Goal: Transaction & Acquisition: Purchase product/service

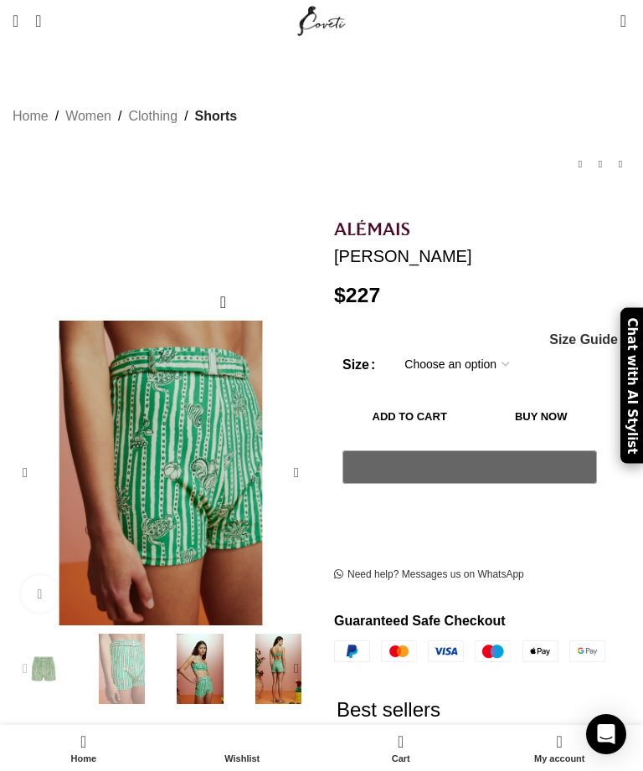
click at [127, 644] on img "2 / 5" at bounding box center [122, 669] width 70 height 70
click at [291, 652] on div "Next slide" at bounding box center [296, 668] width 33 height 33
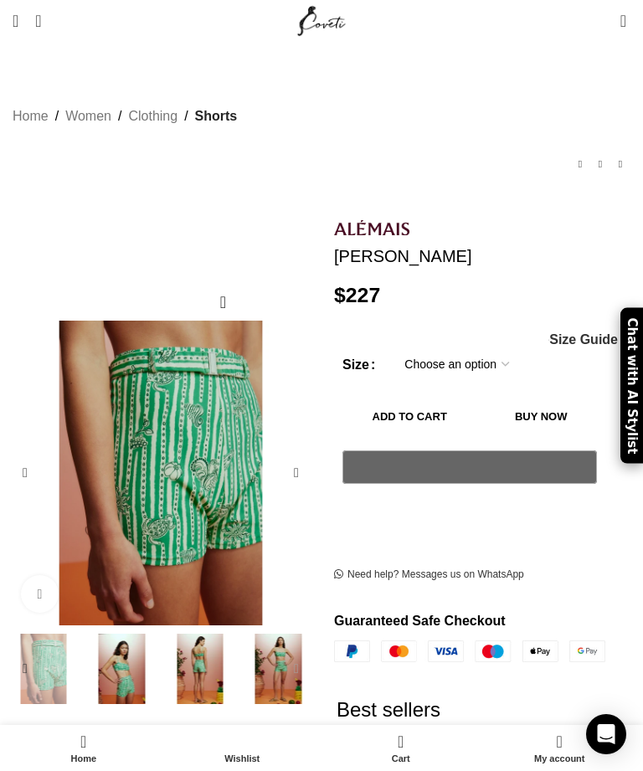
click at [480, 347] on select "Choose an option 4 UK 6 UK 8 [GEOGRAPHIC_DATA] 10 [GEOGRAPHIC_DATA] 12 [GEOGRAP…" at bounding box center [457, 364] width 130 height 35
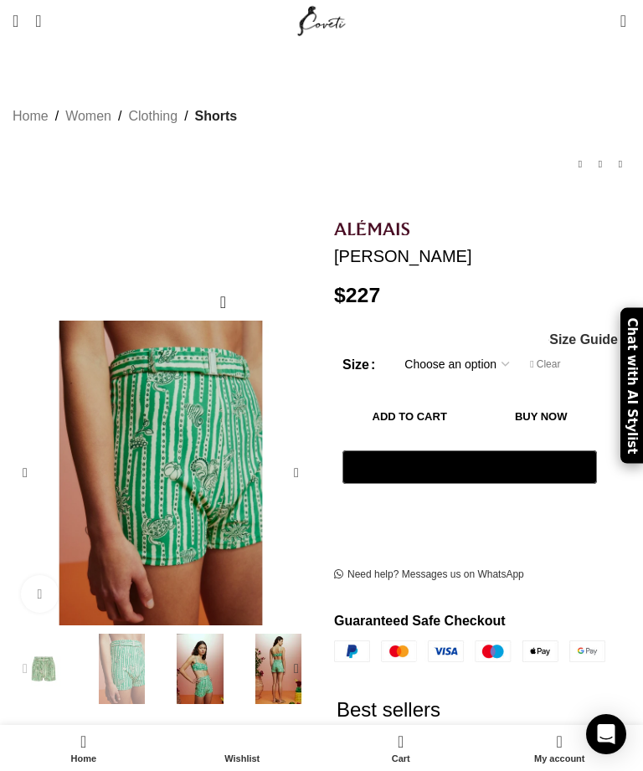
click at [127, 634] on img "2 / 5" at bounding box center [122, 669] width 70 height 70
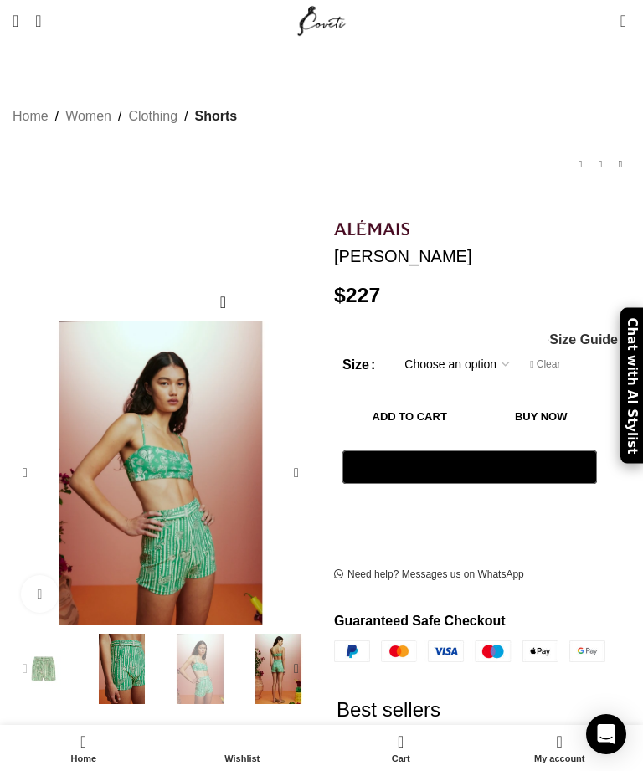
click at [198, 650] on img "3 / 5" at bounding box center [200, 669] width 70 height 70
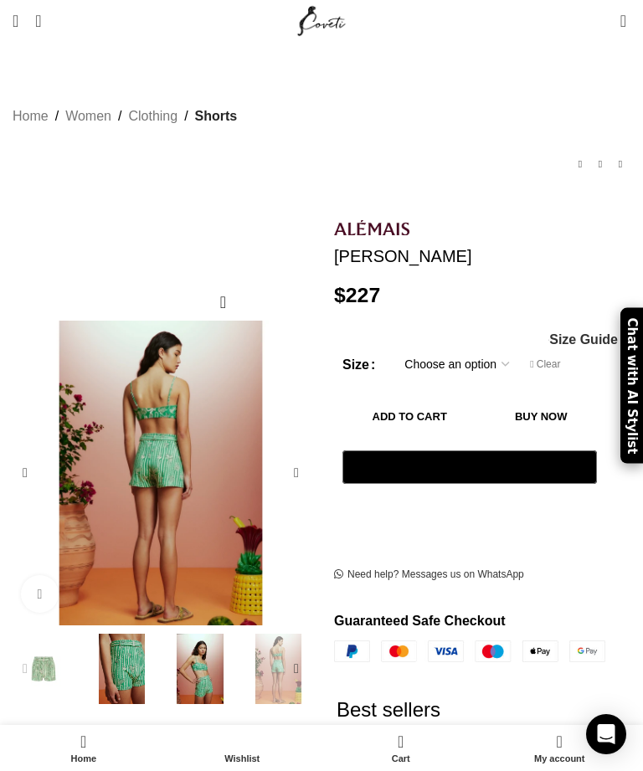
click at [272, 655] on img "4 / 5" at bounding box center [279, 669] width 70 height 70
click at [480, 347] on select "Choose an option 4 UK 6 UK 8 [GEOGRAPHIC_DATA] 10 [GEOGRAPHIC_DATA] 12 [GEOGRAP…" at bounding box center [457, 364] width 130 height 35
select select "10-[GEOGRAPHIC_DATA]"
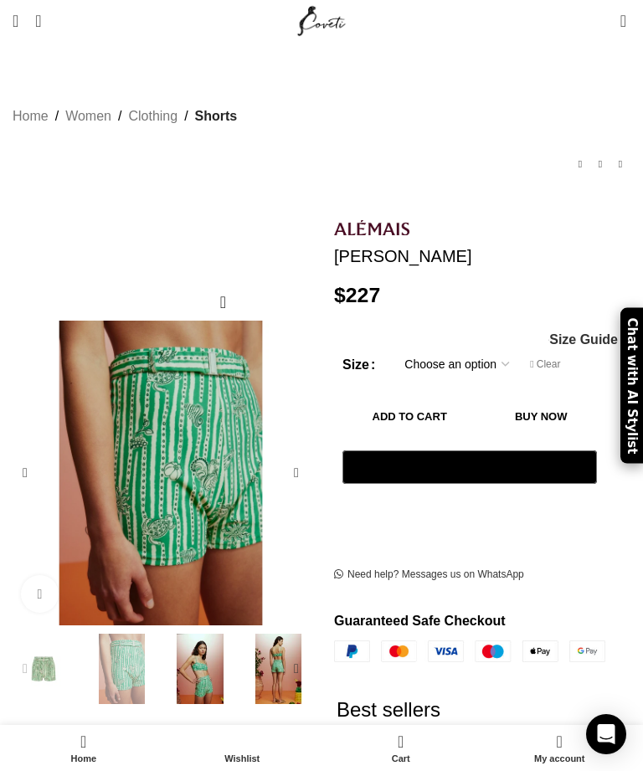
click at [129, 634] on img "2 / 5" at bounding box center [122, 669] width 70 height 70
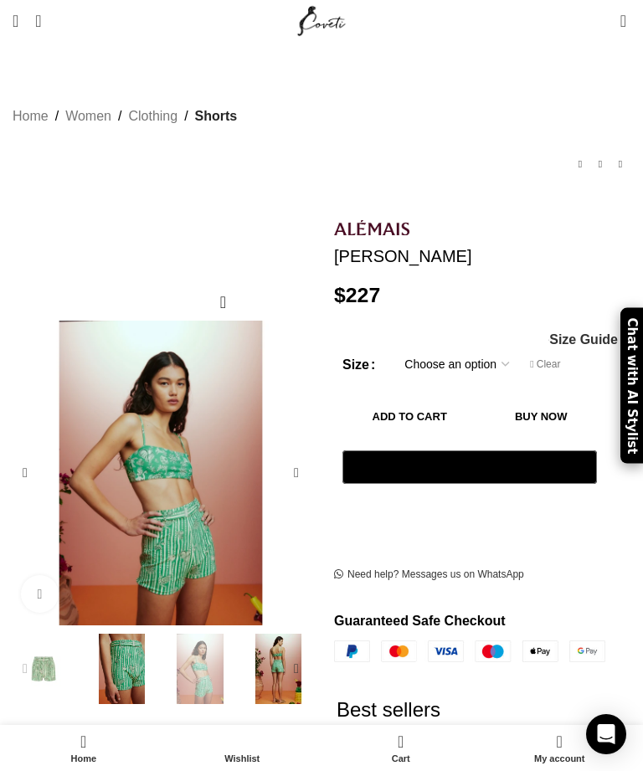
click at [193, 645] on img "3 / 5" at bounding box center [200, 669] width 70 height 70
click at [280, 652] on div "Next slide" at bounding box center [296, 668] width 33 height 33
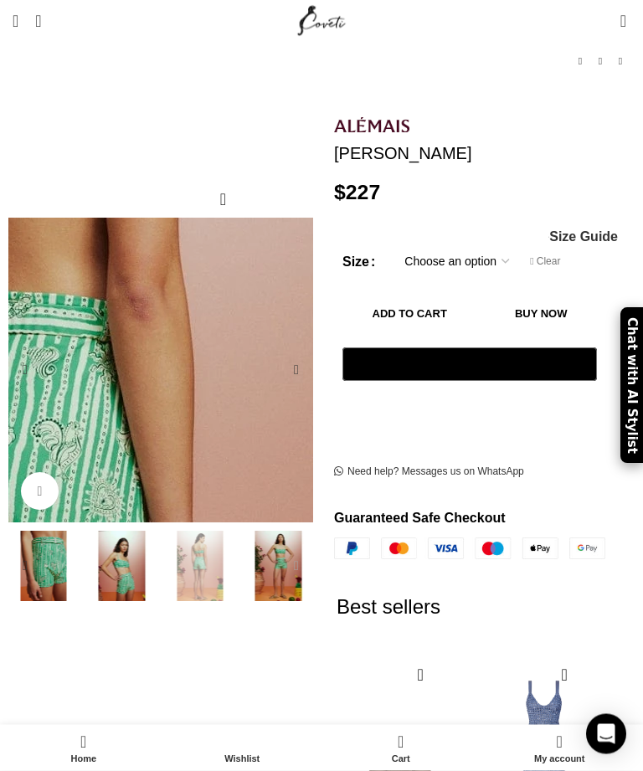
scroll to position [85, 0]
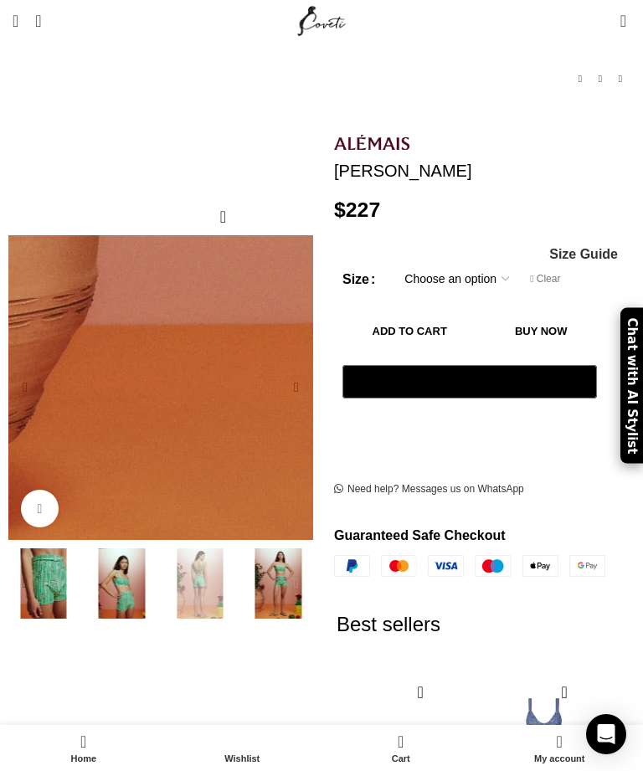
click at [49, 491] on link "Click to enlarge" at bounding box center [40, 509] width 38 height 38
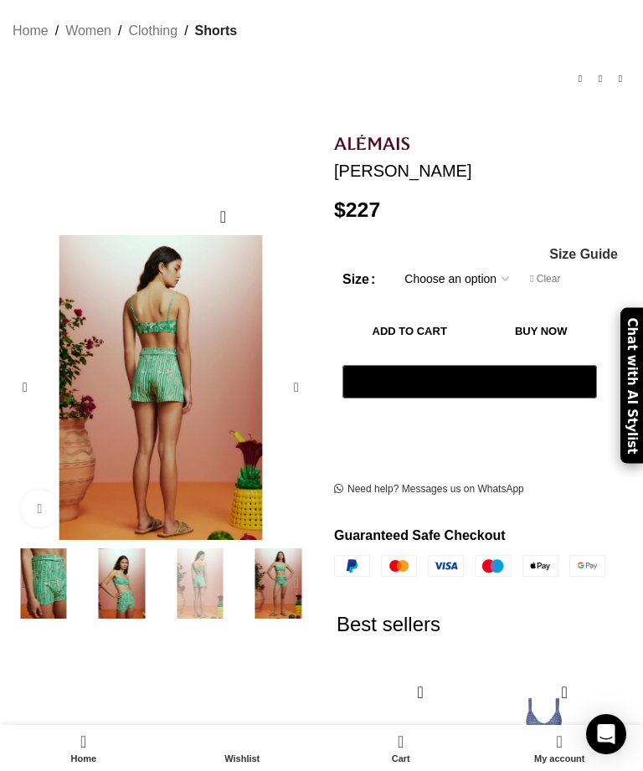
scroll to position [0, 0]
